Goal: Transaction & Acquisition: Book appointment/travel/reservation

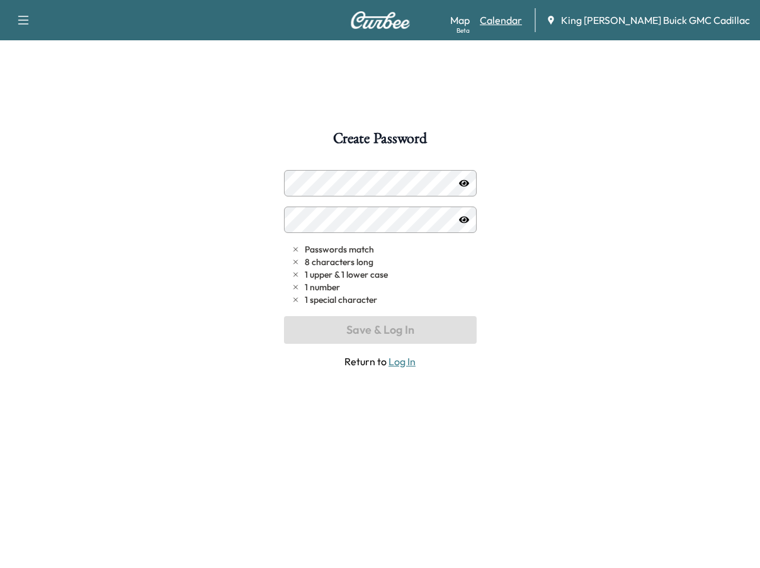
click at [522, 24] on link "Calendar" at bounding box center [501, 20] width 42 height 15
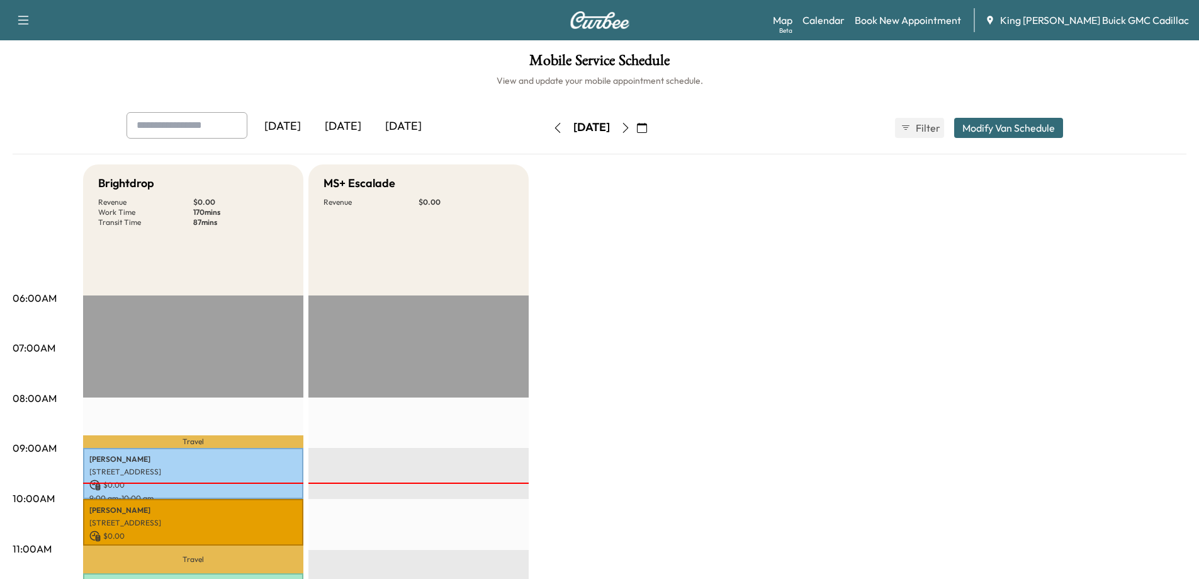
click at [769, 28] on div "Map Beta Calendar Book New Appointment King [PERSON_NAME] Buick GMC Cadillac" at bounding box center [981, 20] width 416 height 24
click at [769, 14] on link "Book New Appointment" at bounding box center [908, 20] width 106 height 15
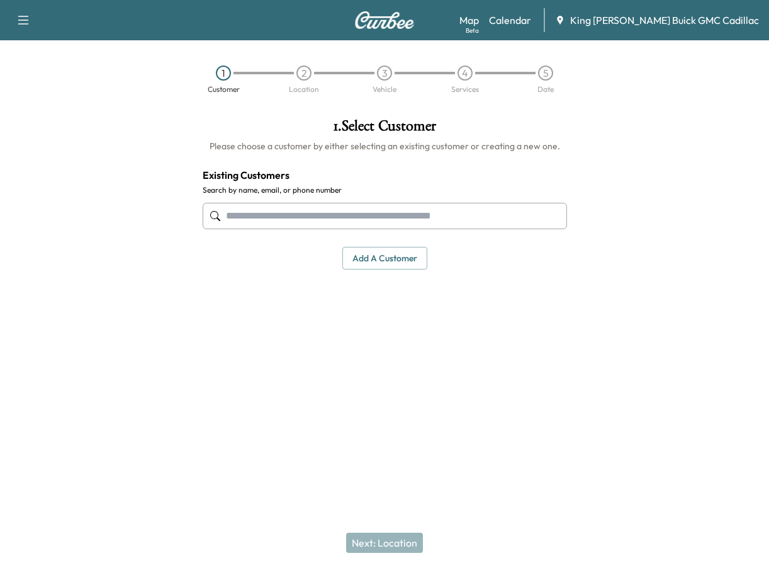
click at [404, 208] on input "text" at bounding box center [385, 216] width 365 height 26
click at [408, 207] on input "text" at bounding box center [385, 216] width 365 height 26
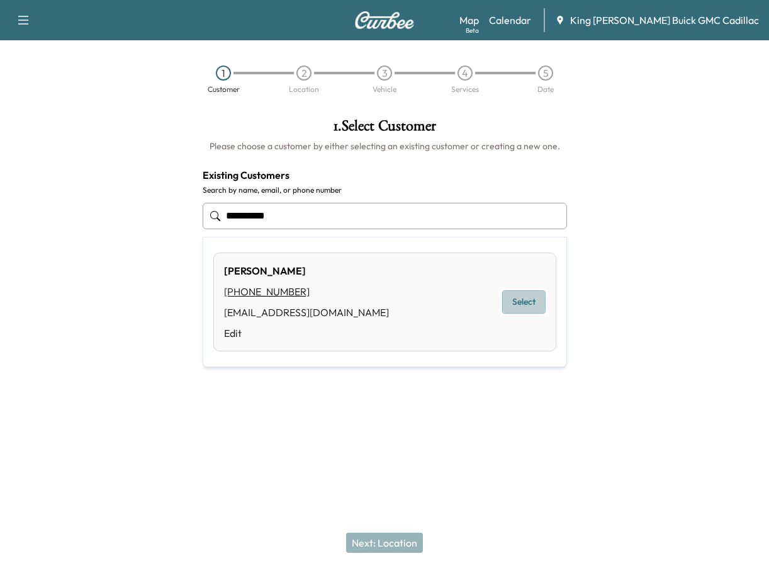
click at [519, 303] on button "Select" at bounding box center [523, 301] width 43 height 23
type input "**********"
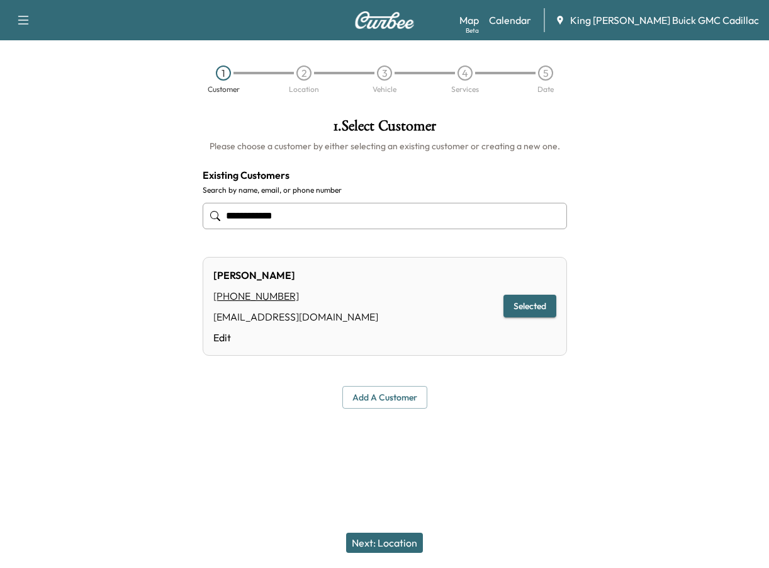
click at [397, 541] on button "Next: Location" at bounding box center [384, 543] width 77 height 20
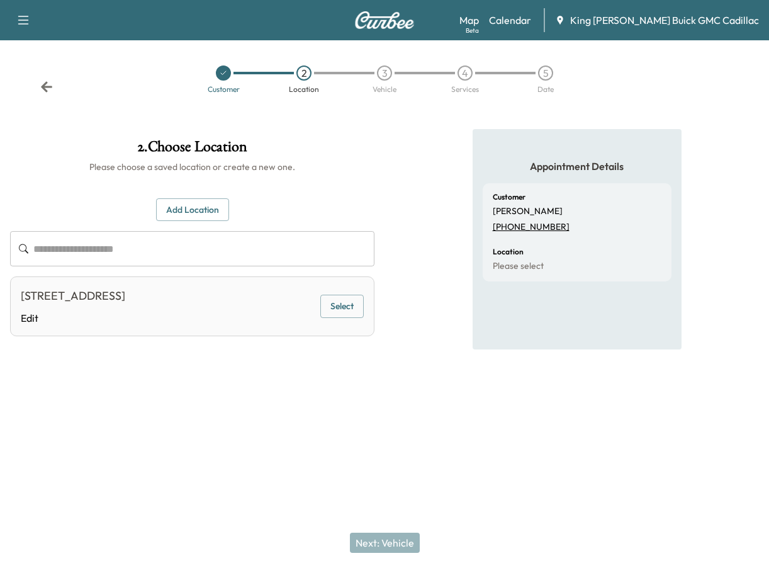
click at [342, 308] on button "Select" at bounding box center [341, 306] width 43 height 23
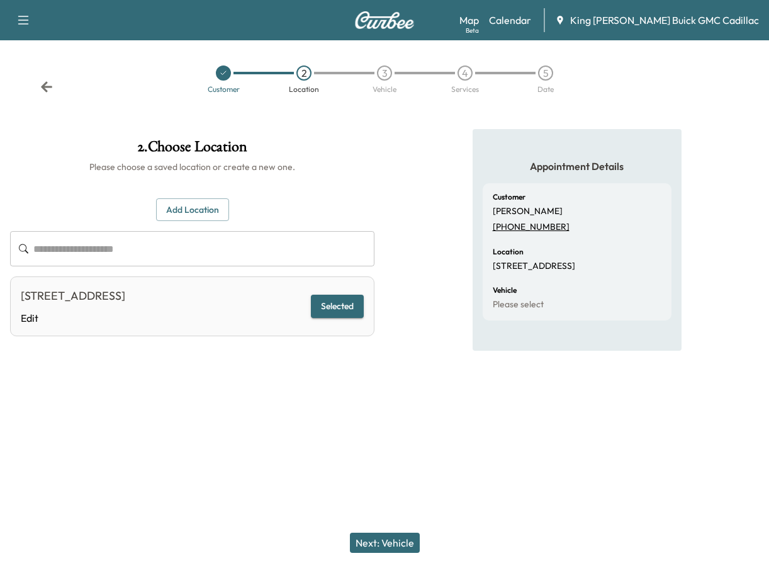
click at [411, 543] on button "Next: Vehicle" at bounding box center [385, 543] width 70 height 20
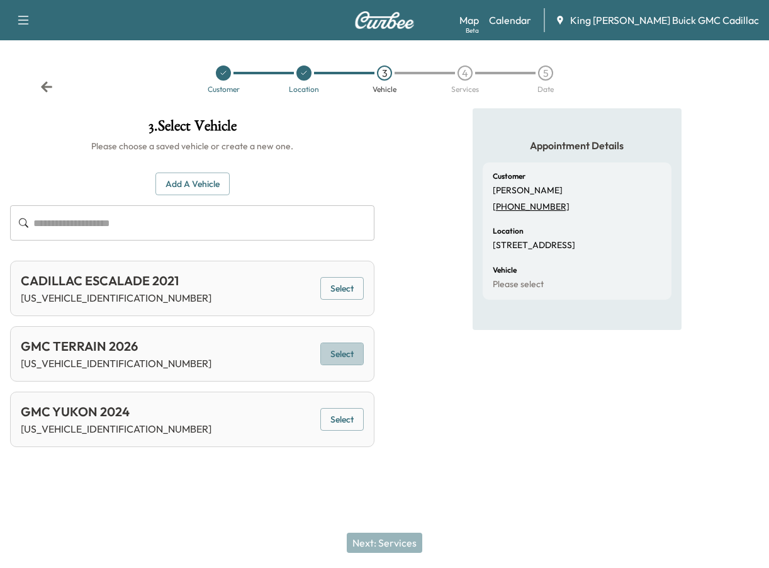
click at [334, 353] on button "Select" at bounding box center [341, 353] width 43 height 23
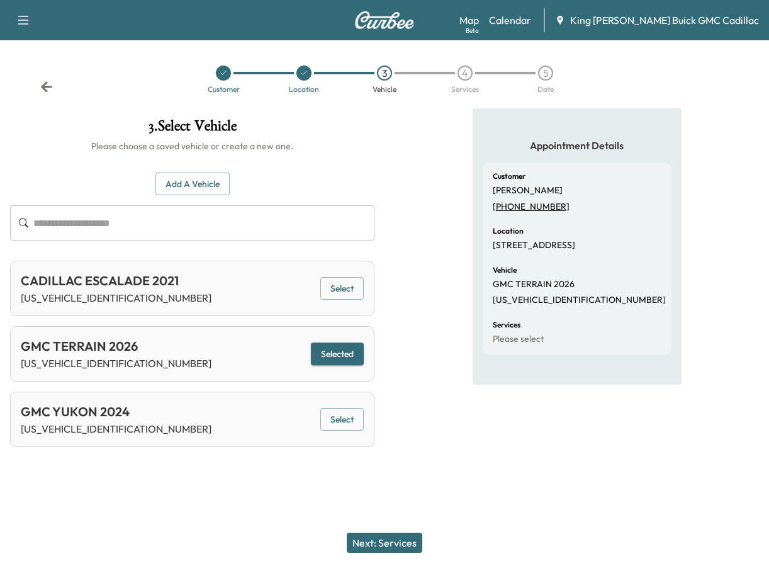
click at [585, 479] on div at bounding box center [384, 477] width 769 height 40
click at [390, 536] on button "Next: Services" at bounding box center [385, 543] width 76 height 20
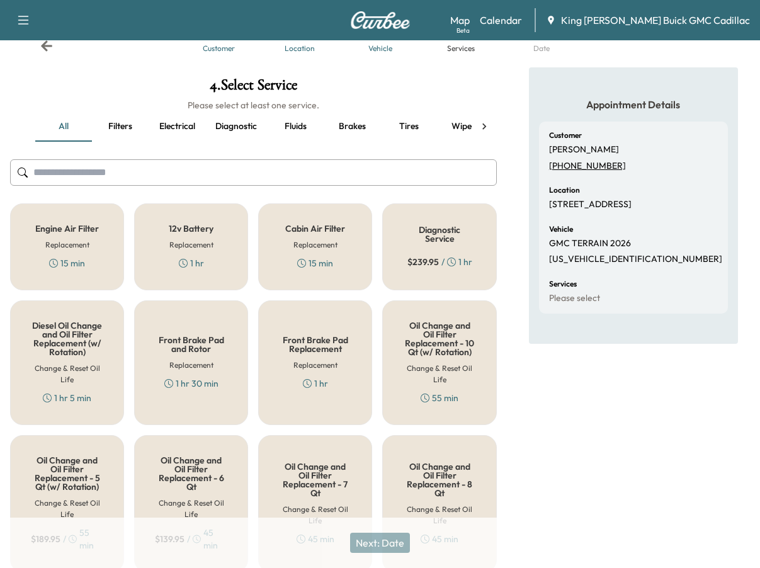
scroll to position [63, 0]
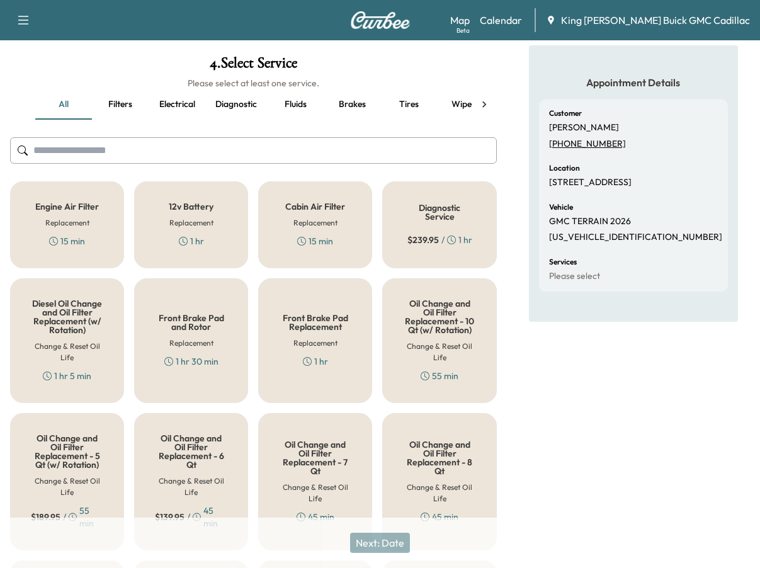
click at [469, 473] on h5 "Oil Change and Oil Filter Replacement - 8 Qt" at bounding box center [439, 457] width 72 height 35
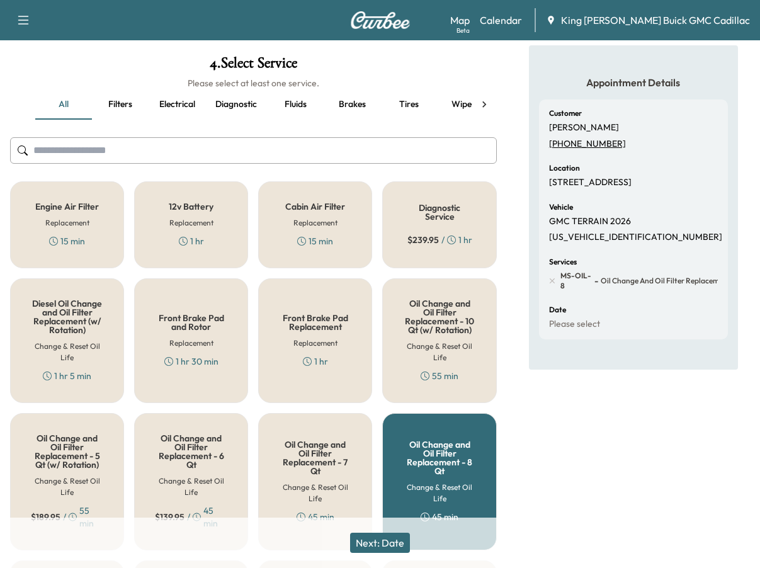
click at [391, 542] on button "Next: Date" at bounding box center [380, 543] width 60 height 20
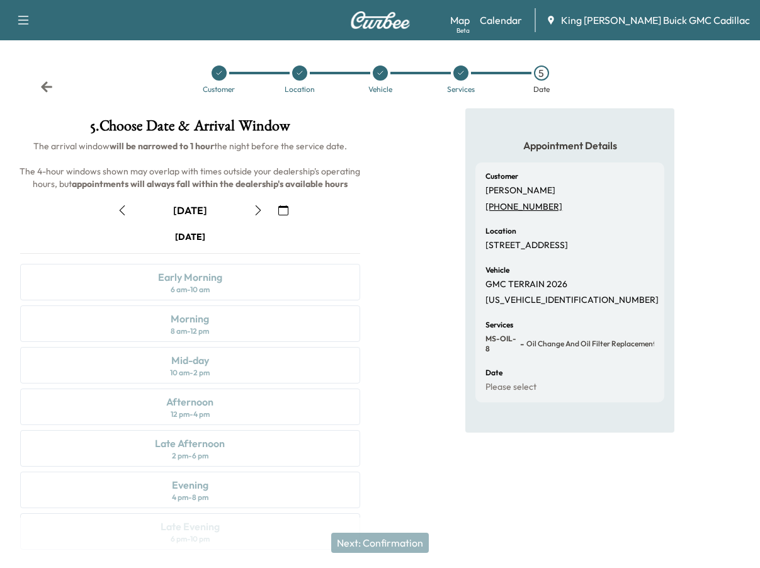
click at [257, 207] on icon "button" at bounding box center [258, 210] width 6 height 10
